Goal: Task Accomplishment & Management: Use online tool/utility

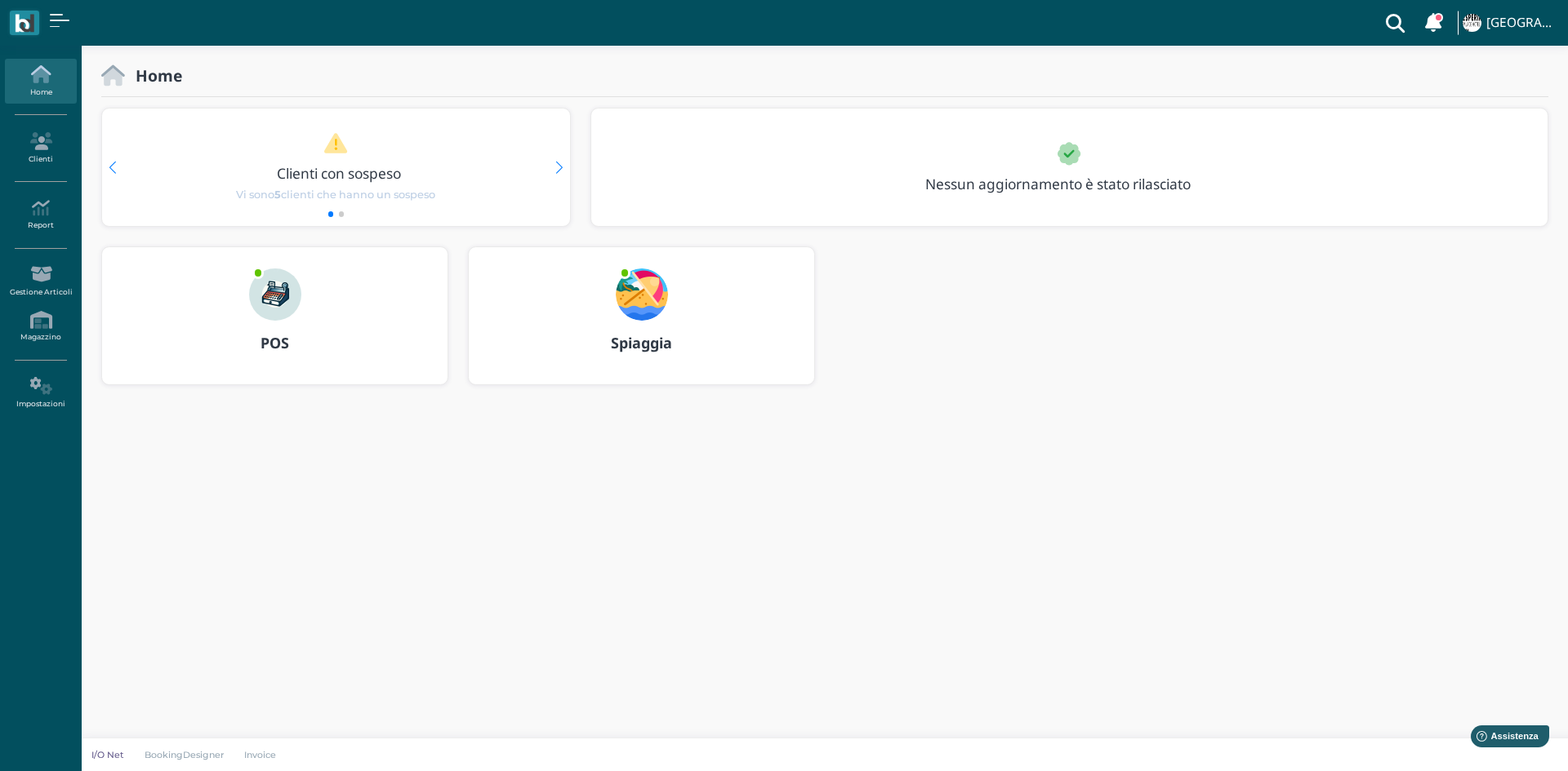
click at [656, 293] on img at bounding box center [642, 295] width 52 height 52
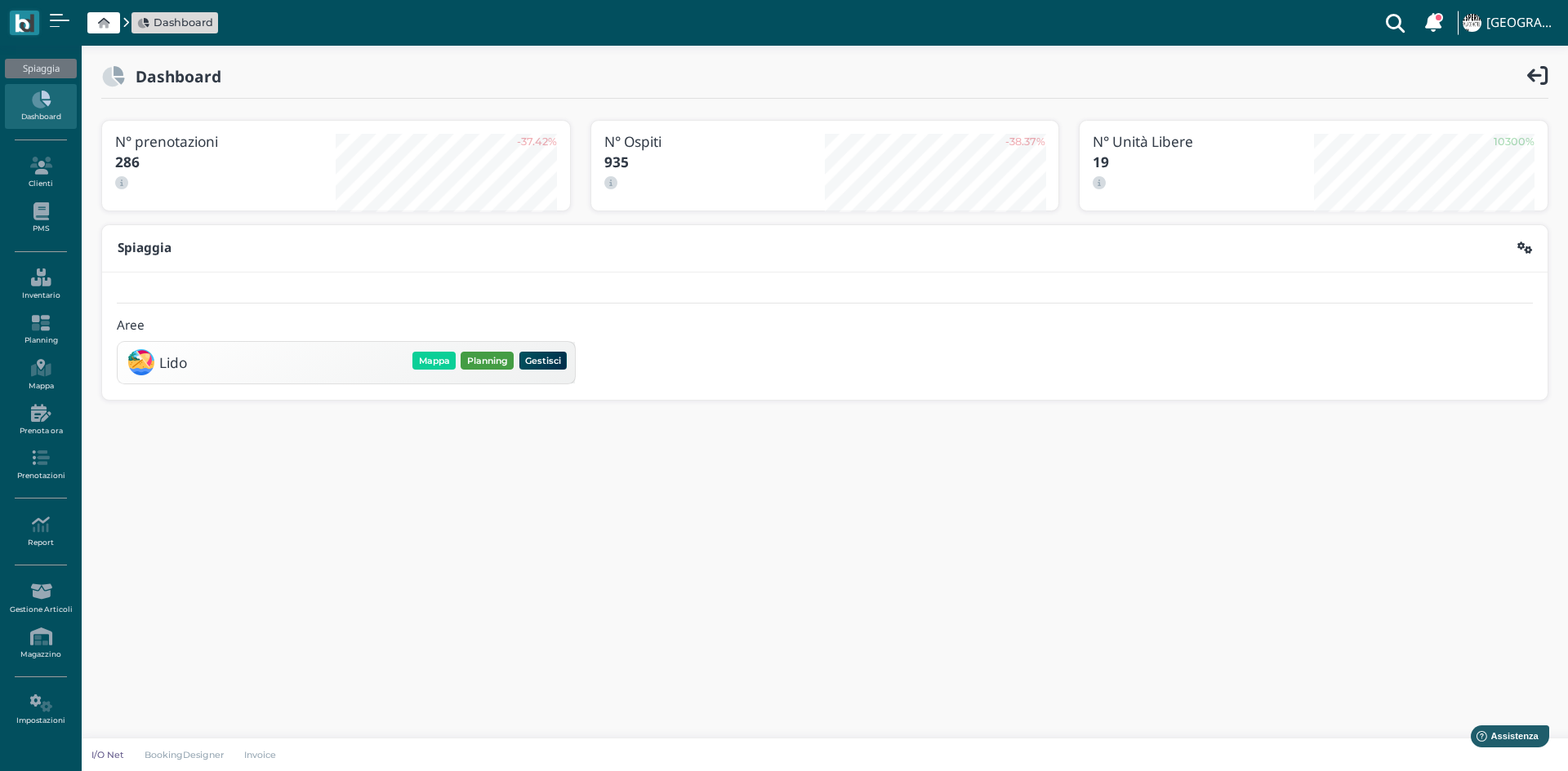
click at [482, 356] on button "Planning" at bounding box center [487, 361] width 53 height 18
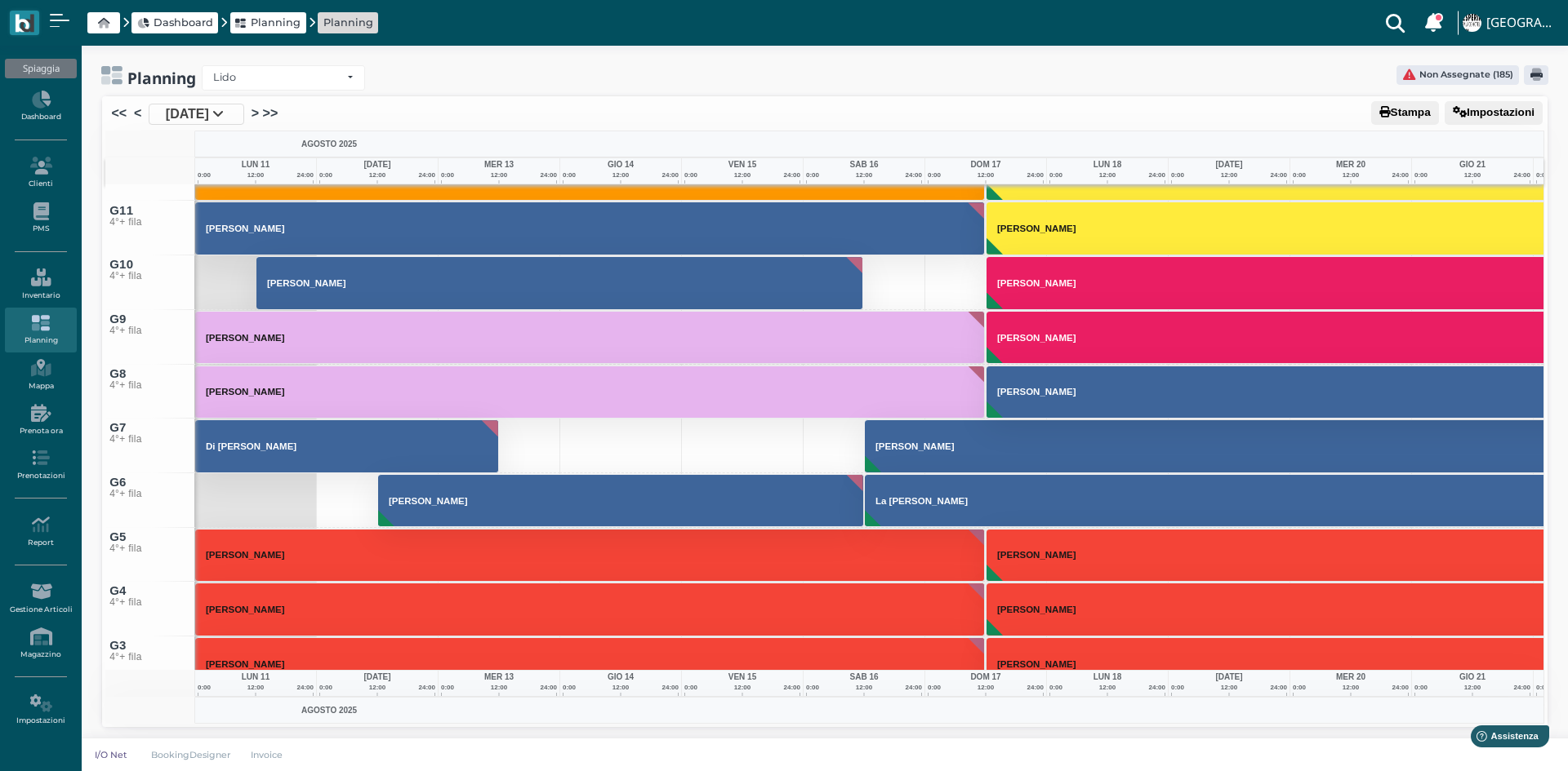
scroll to position [7755, 0]
